Goal: Navigation & Orientation: Find specific page/section

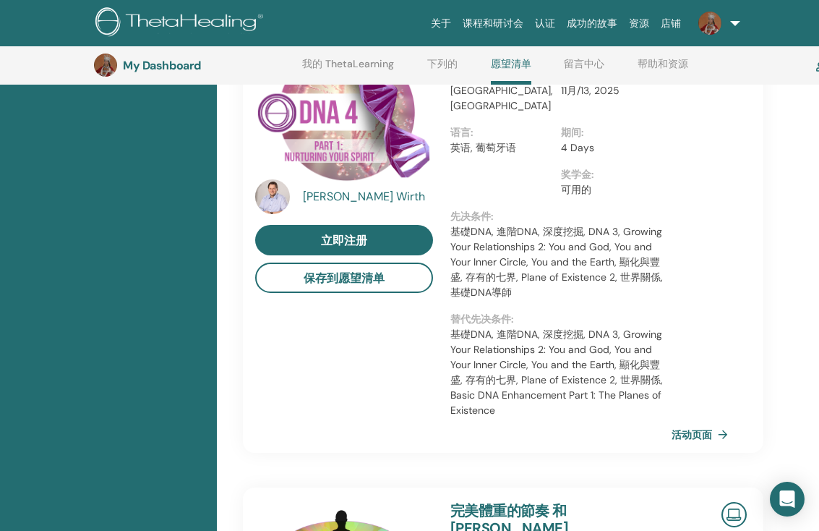
scroll to position [1025, 0]
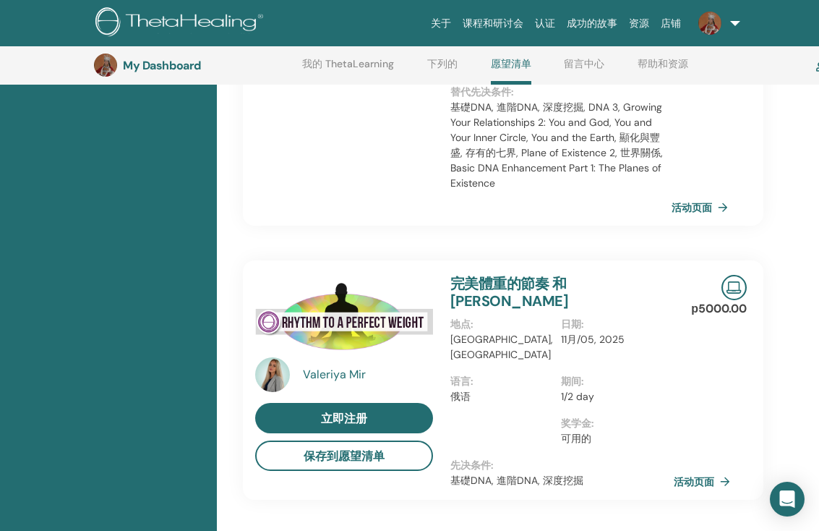
click at [692, 471] on link "活动页面" at bounding box center [705, 482] width 62 height 22
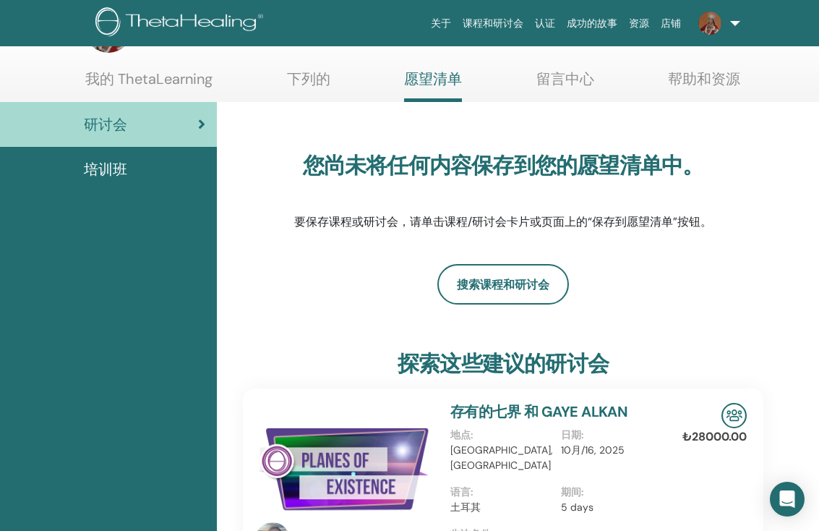
scroll to position [0, 0]
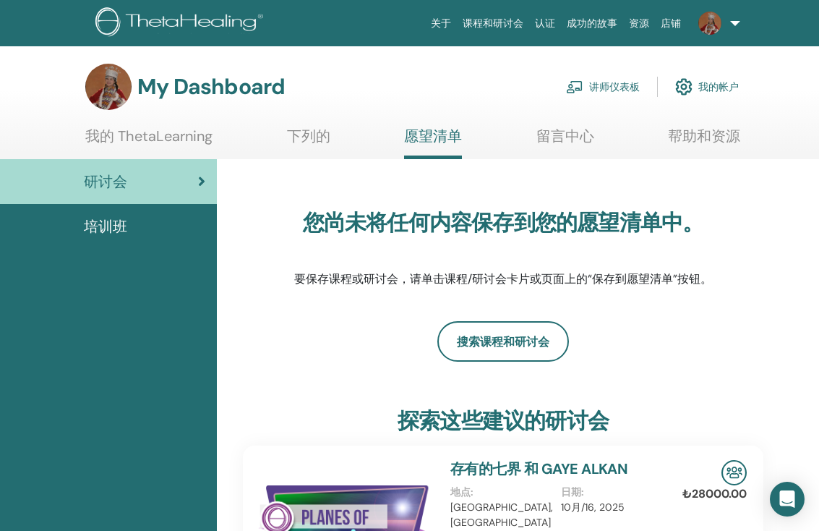
click at [153, 139] on link "我的 ThetaLearning" at bounding box center [148, 141] width 127 height 28
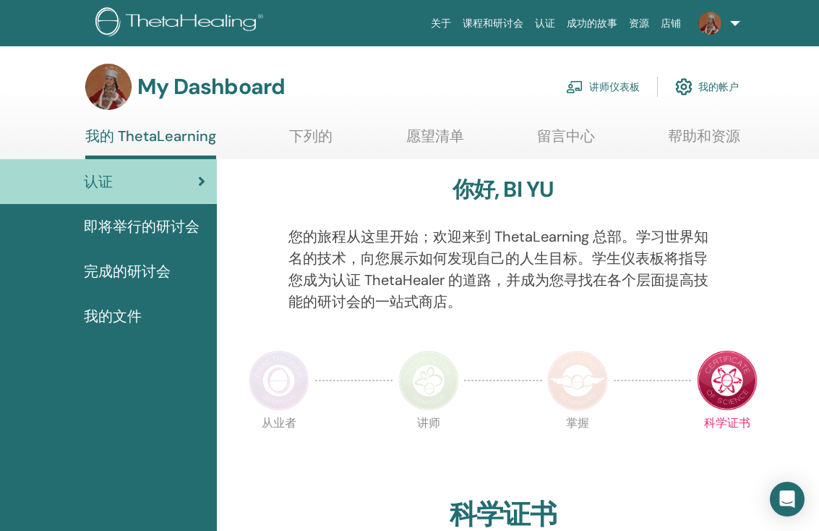
click at [698, 138] on link "帮助和资源" at bounding box center [704, 141] width 72 height 28
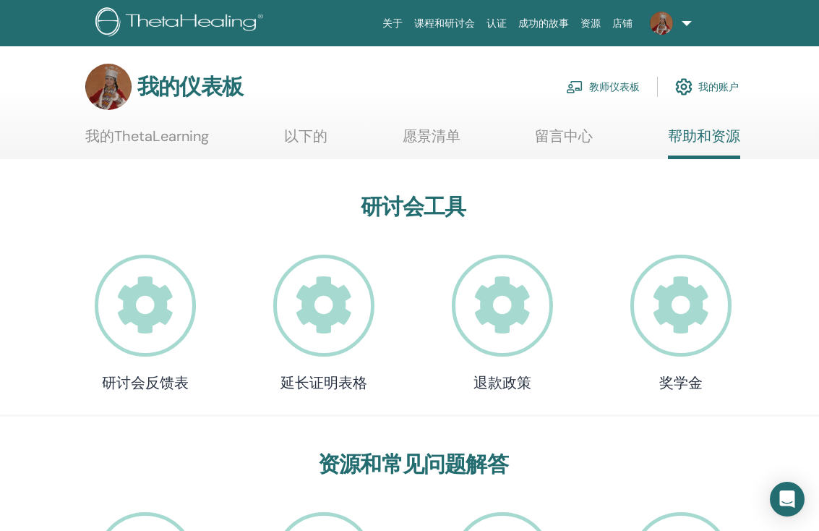
click at [148, 323] on icon at bounding box center [146, 306] width 102 height 102
